Goal: Information Seeking & Learning: Learn about a topic

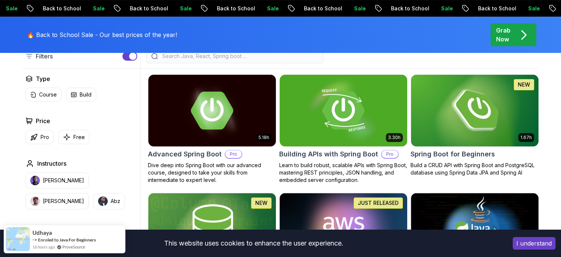
scroll to position [200, 0]
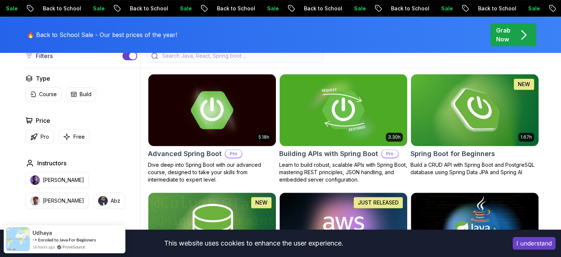
click at [461, 128] on img at bounding box center [475, 109] width 134 height 75
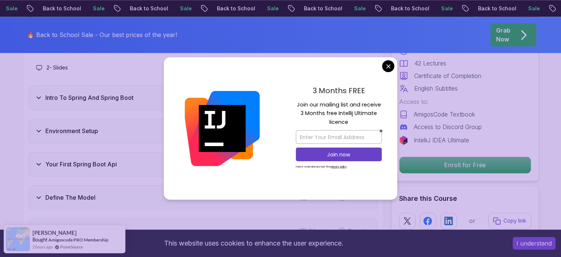
scroll to position [1013, 0]
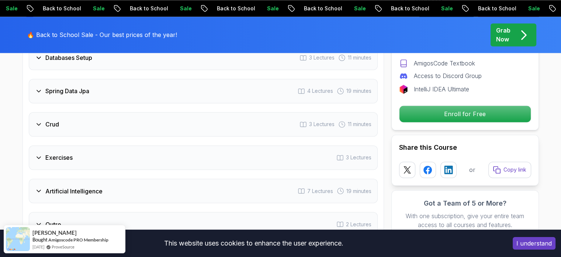
scroll to position [1218, 0]
click at [254, 114] on div "Crud 3 Lectures 11 minutes" at bounding box center [203, 123] width 349 height 24
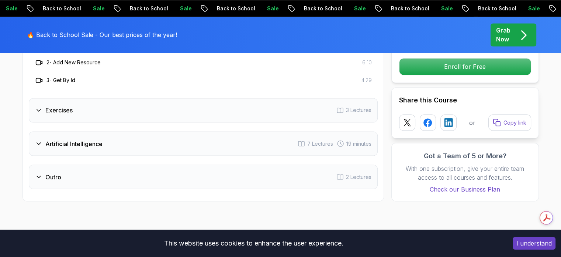
scroll to position [1283, 0]
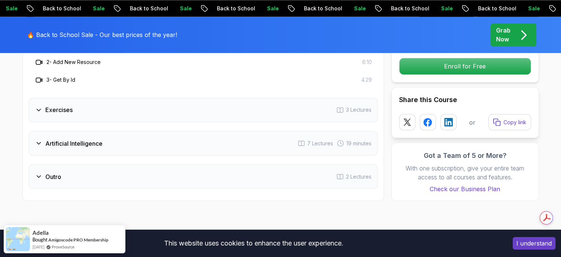
click at [152, 131] on div "Artificial Intelligence 7 Lectures 19 minutes" at bounding box center [203, 143] width 349 height 24
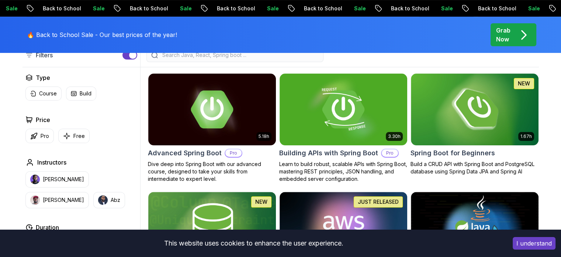
scroll to position [200, 0]
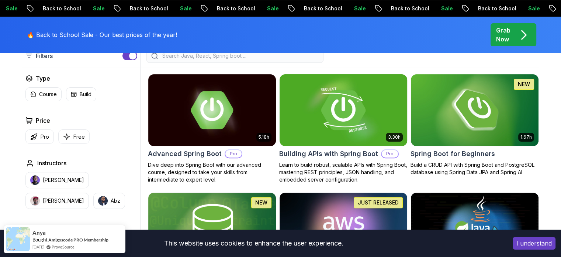
click at [325, 124] on img at bounding box center [343, 109] width 134 height 75
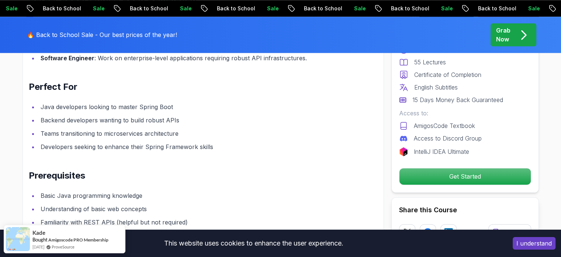
scroll to position [888, 0]
